Goal: Find specific page/section: Find specific page/section

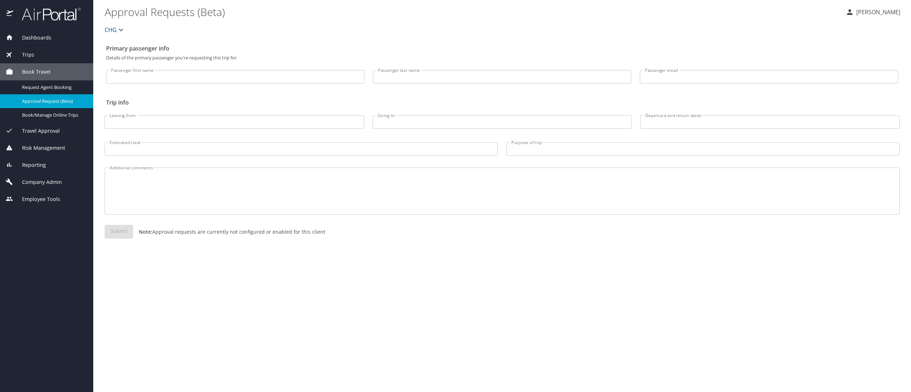
click at [244, 255] on div "Submit Note: Approval requests are currently not configured or enabled for this…" at bounding box center [502, 238] width 804 height 34
click at [47, 59] on div "Trips" at bounding box center [47, 55] width 82 height 8
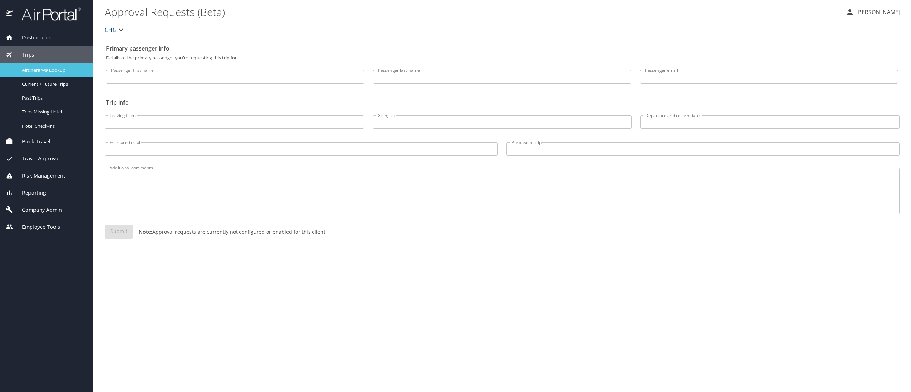
click at [56, 74] on span "Airtinerary® Lookup" at bounding box center [53, 70] width 63 height 7
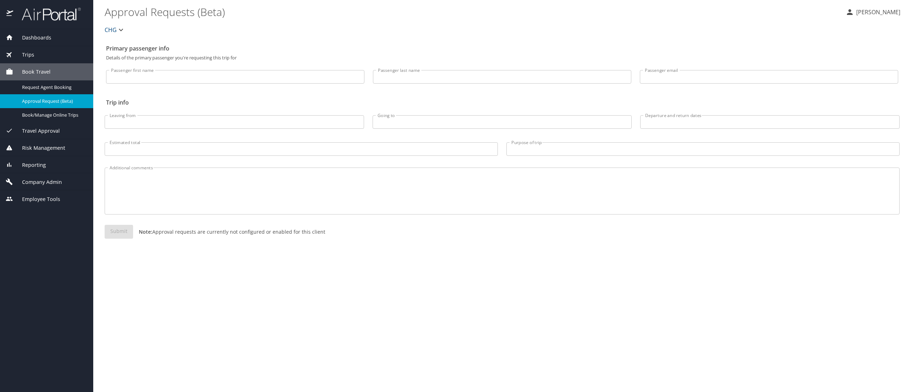
click at [61, 54] on div "Trips" at bounding box center [47, 55] width 82 height 8
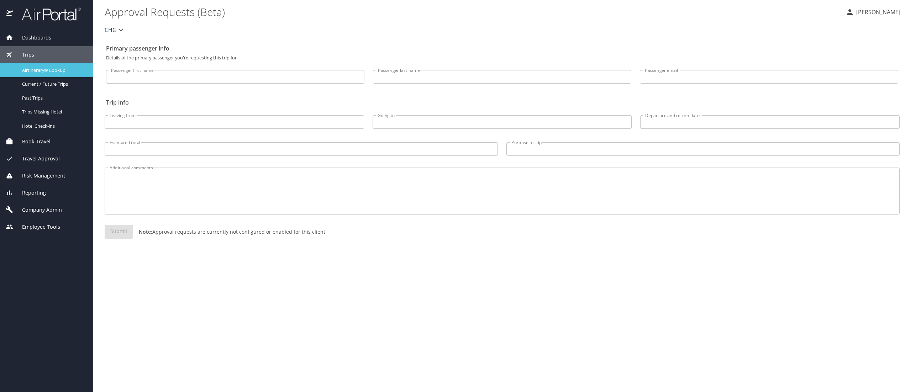
click at [62, 74] on span "Airtinerary® Lookup" at bounding box center [53, 70] width 63 height 7
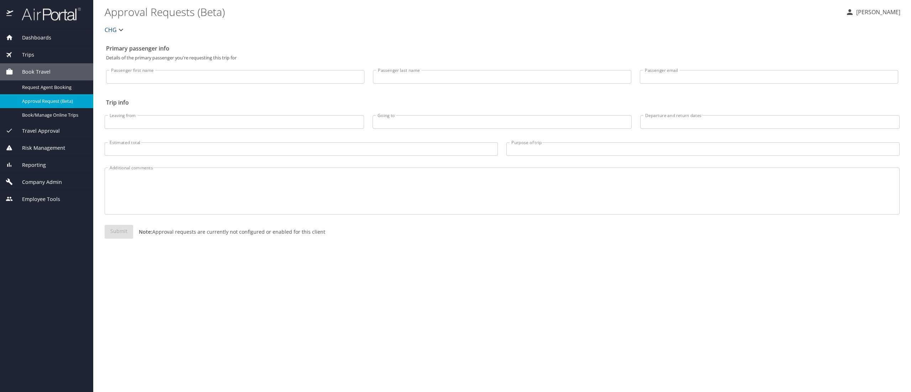
click at [44, 53] on div "Trips" at bounding box center [47, 55] width 82 height 8
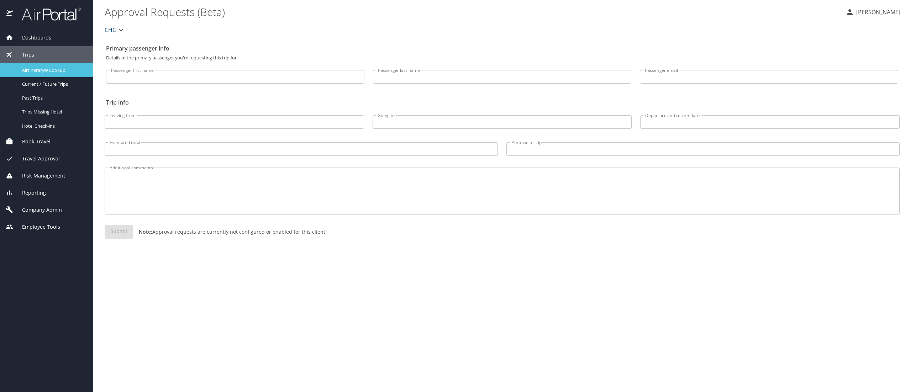
click at [70, 74] on span "Airtinerary® Lookup" at bounding box center [53, 70] width 63 height 7
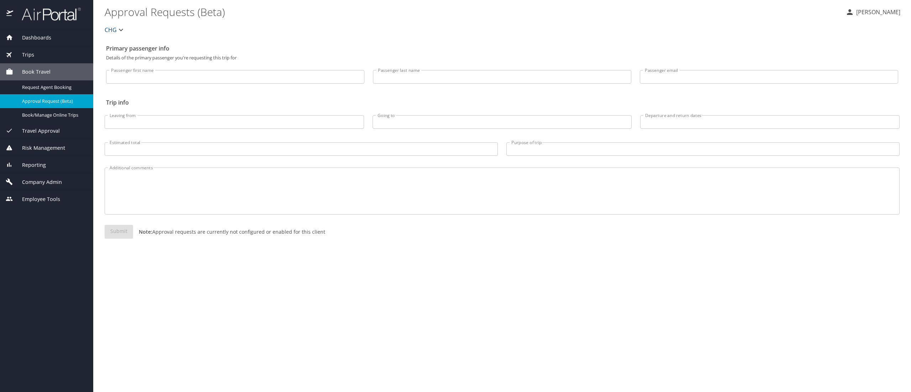
click at [58, 53] on div "Trips" at bounding box center [47, 55] width 82 height 8
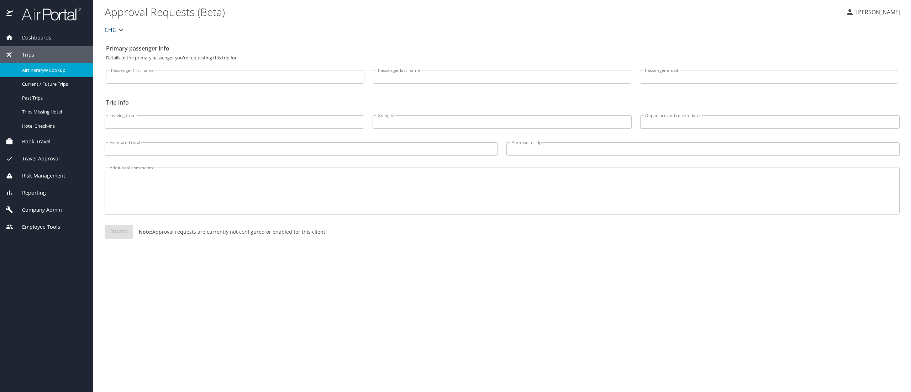
click at [58, 70] on span "Airtinerary® Lookup" at bounding box center [53, 70] width 63 height 7
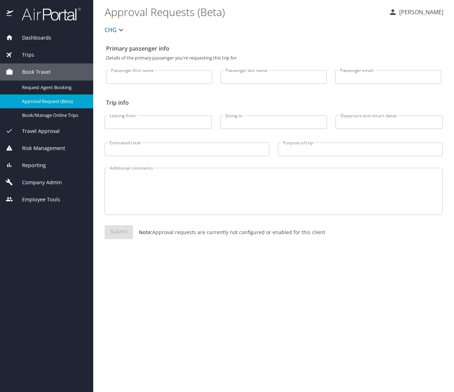
click at [33, 59] on span "Trips" at bounding box center [23, 55] width 21 height 8
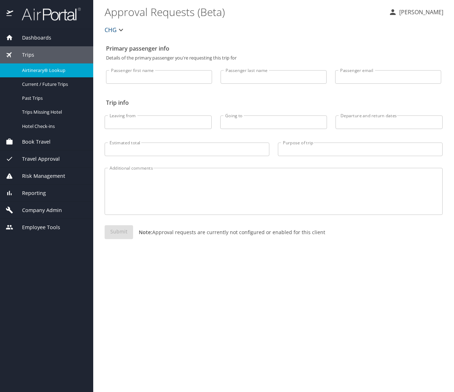
click at [36, 73] on span "Airtinerary® Lookup" at bounding box center [53, 70] width 63 height 7
